Goal: Task Accomplishment & Management: Use online tool/utility

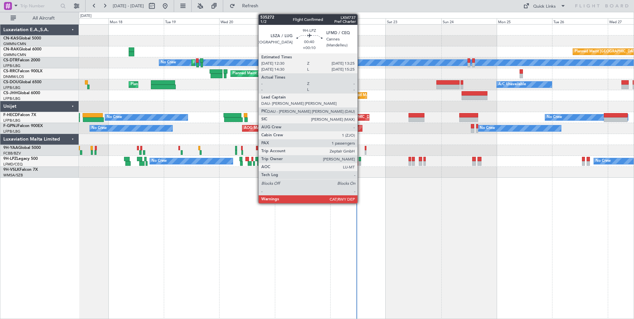
click at [360, 161] on div at bounding box center [360, 163] width 2 height 5
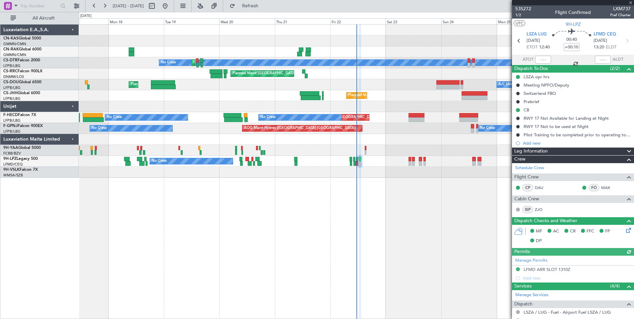
scroll to position [68, 0]
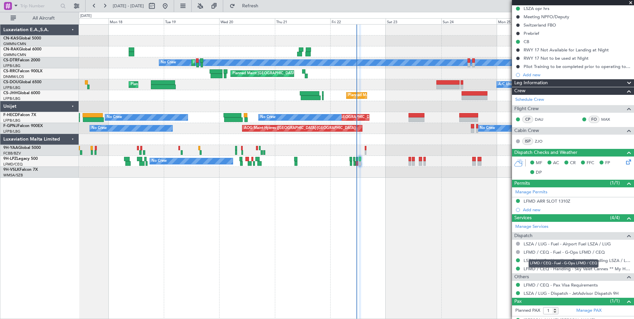
click at [567, 261] on div "LFMD / CEQ - Fuel - G-Ops LFMD / CEQ" at bounding box center [564, 263] width 70 height 8
click at [562, 259] on link "LSZA / LUG - Handling - Execujet Handling LSZA / LUG" at bounding box center [577, 261] width 107 height 6
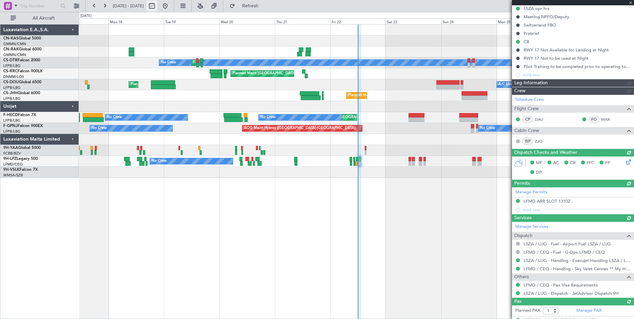
click at [157, 7] on button at bounding box center [152, 6] width 11 height 11
select select "8"
select select "2025"
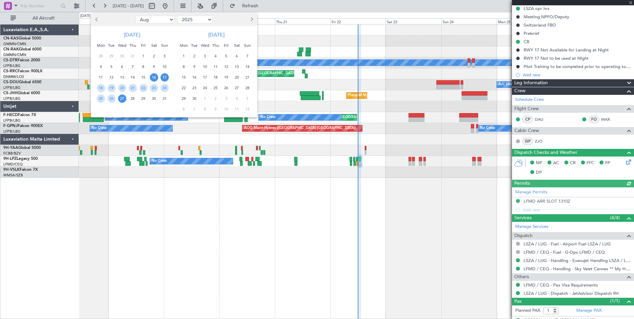
click at [162, 76] on span "17" at bounding box center [164, 77] width 8 height 8
click at [165, 99] on span "31" at bounding box center [164, 99] width 8 height 8
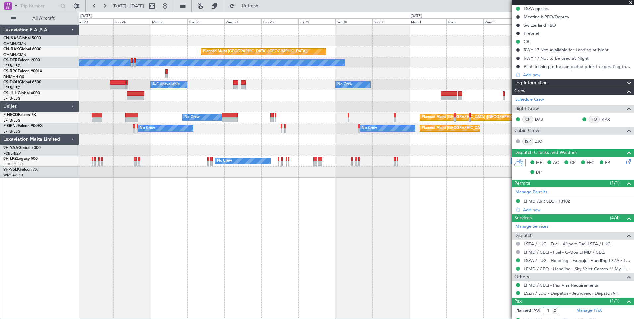
click at [209, 200] on div "Planned Maint [GEOGRAPHIC_DATA] ([GEOGRAPHIC_DATA]) No Crew Planned Maint Sofia…" at bounding box center [356, 171] width 555 height 295
click at [157, 7] on button at bounding box center [152, 6] width 11 height 11
select select "8"
select select "2025"
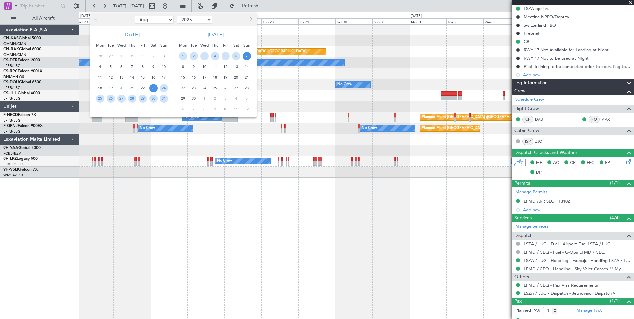
click at [155, 88] on span "23" at bounding box center [153, 88] width 8 height 8
click at [235, 55] on span "6" at bounding box center [236, 56] width 8 height 8
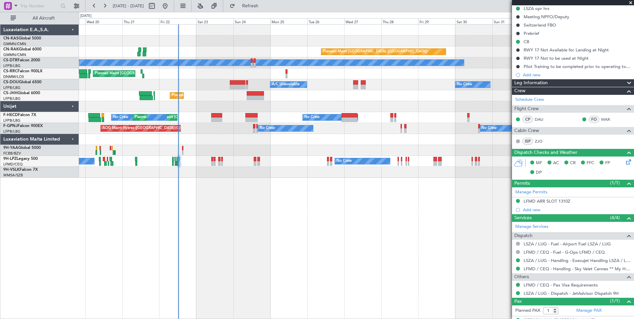
click at [273, 49] on div "Planned Maint [GEOGRAPHIC_DATA] ([GEOGRAPHIC_DATA])" at bounding box center [356, 51] width 555 height 11
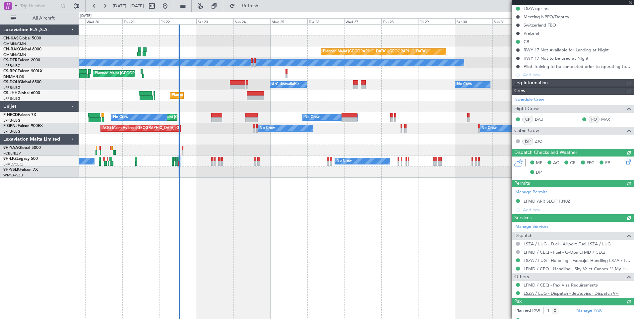
type input "12:49"
